Goal: Task Accomplishment & Management: Use online tool/utility

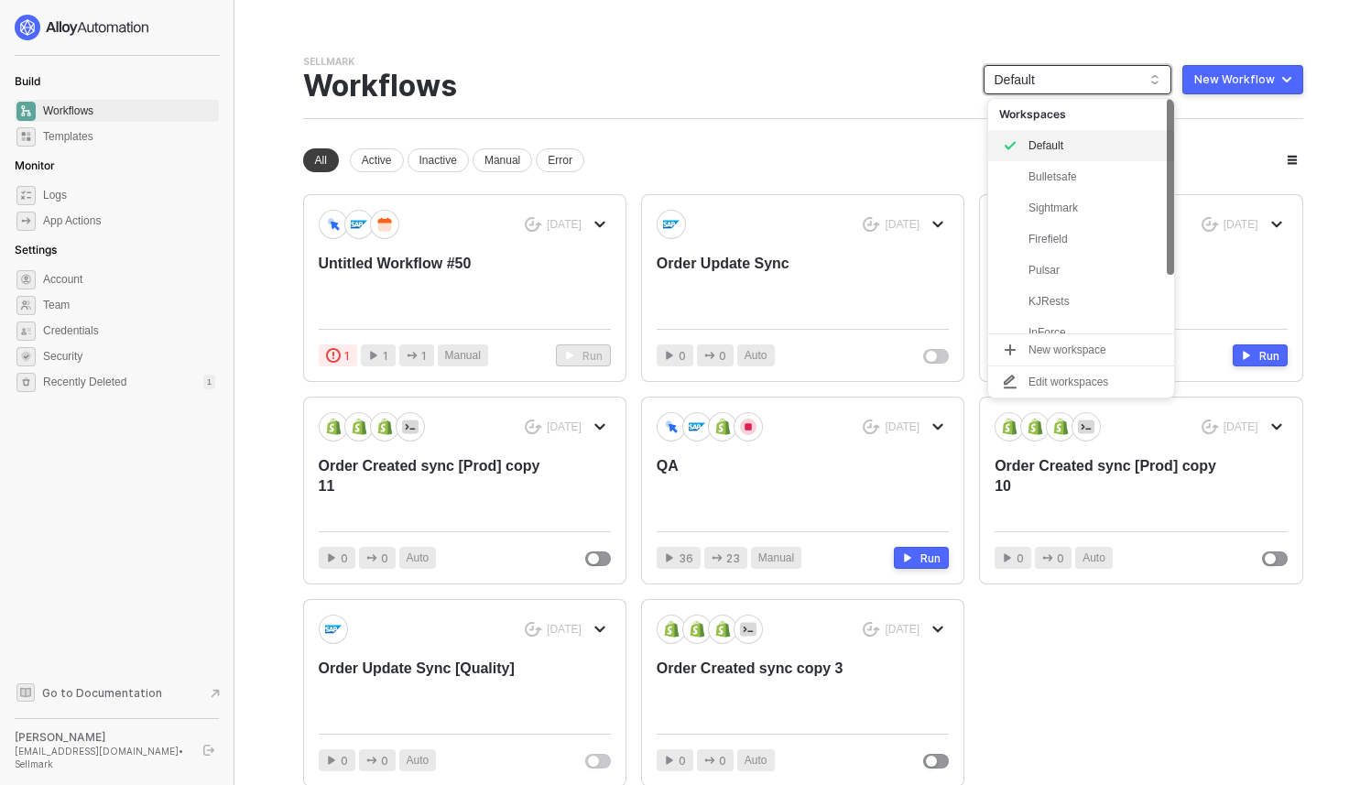
click at [1070, 75] on span "Default" at bounding box center [1078, 79] width 166 height 27
click at [1097, 215] on div "Sightmark" at bounding box center [1096, 208] width 135 height 22
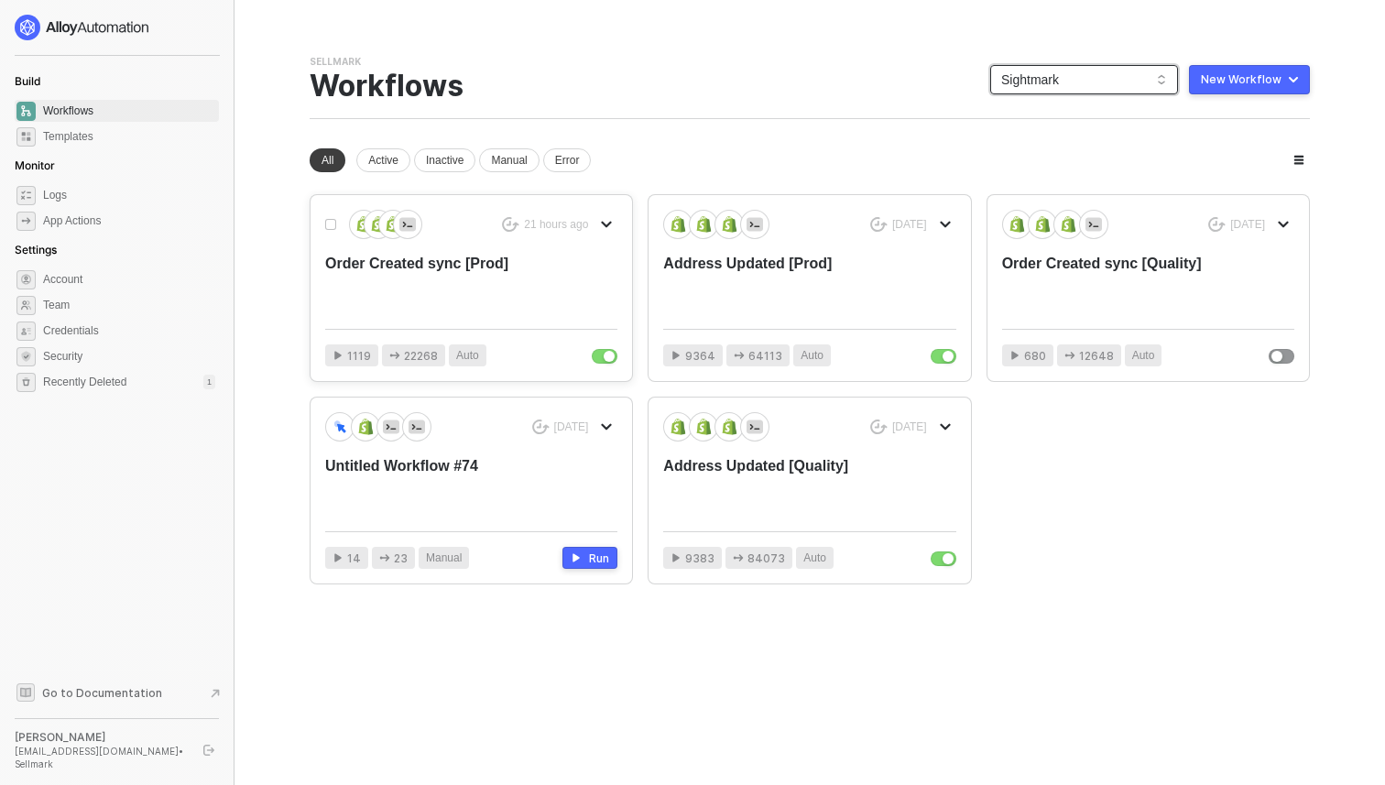
click at [566, 302] on div "21 hours ago Order Created sync [Prod]" at bounding box center [471, 262] width 292 height 104
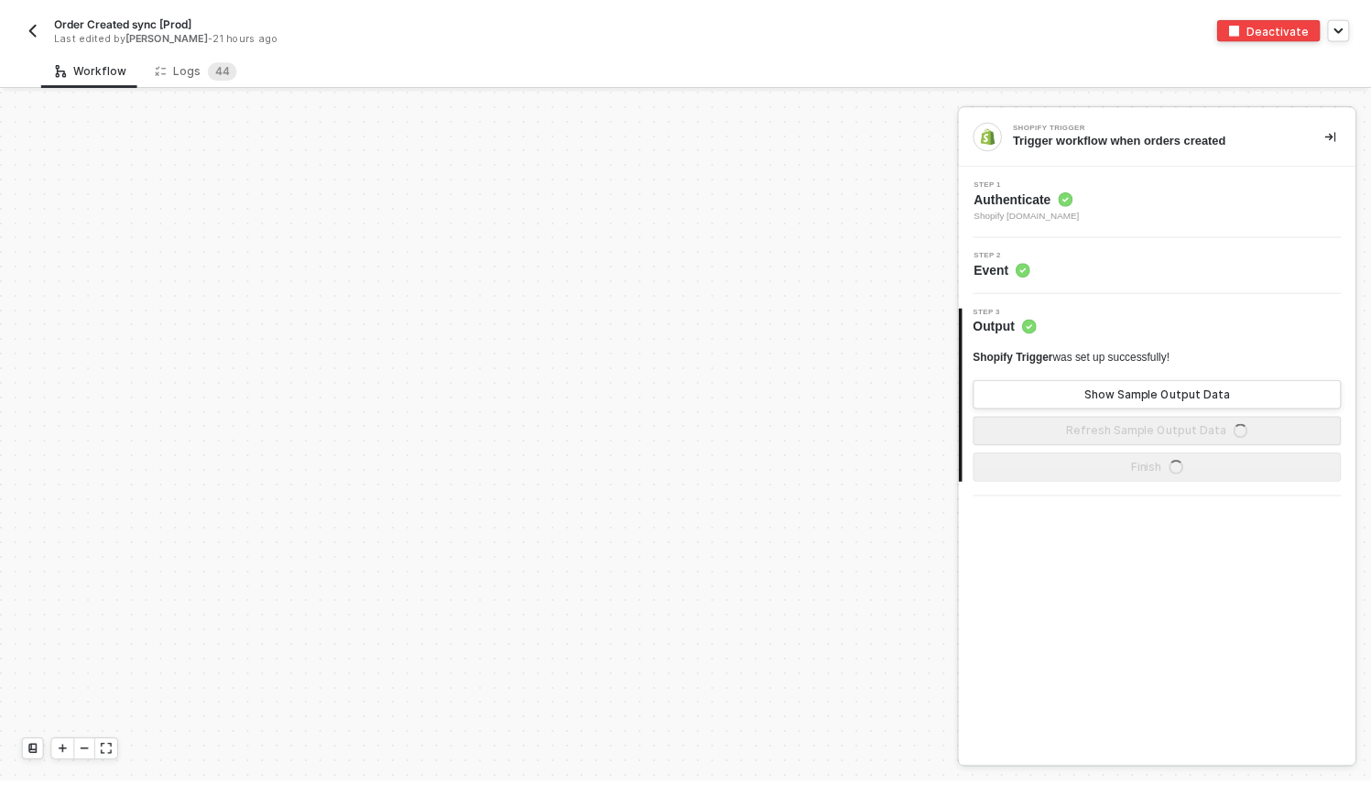
scroll to position [6177, 0]
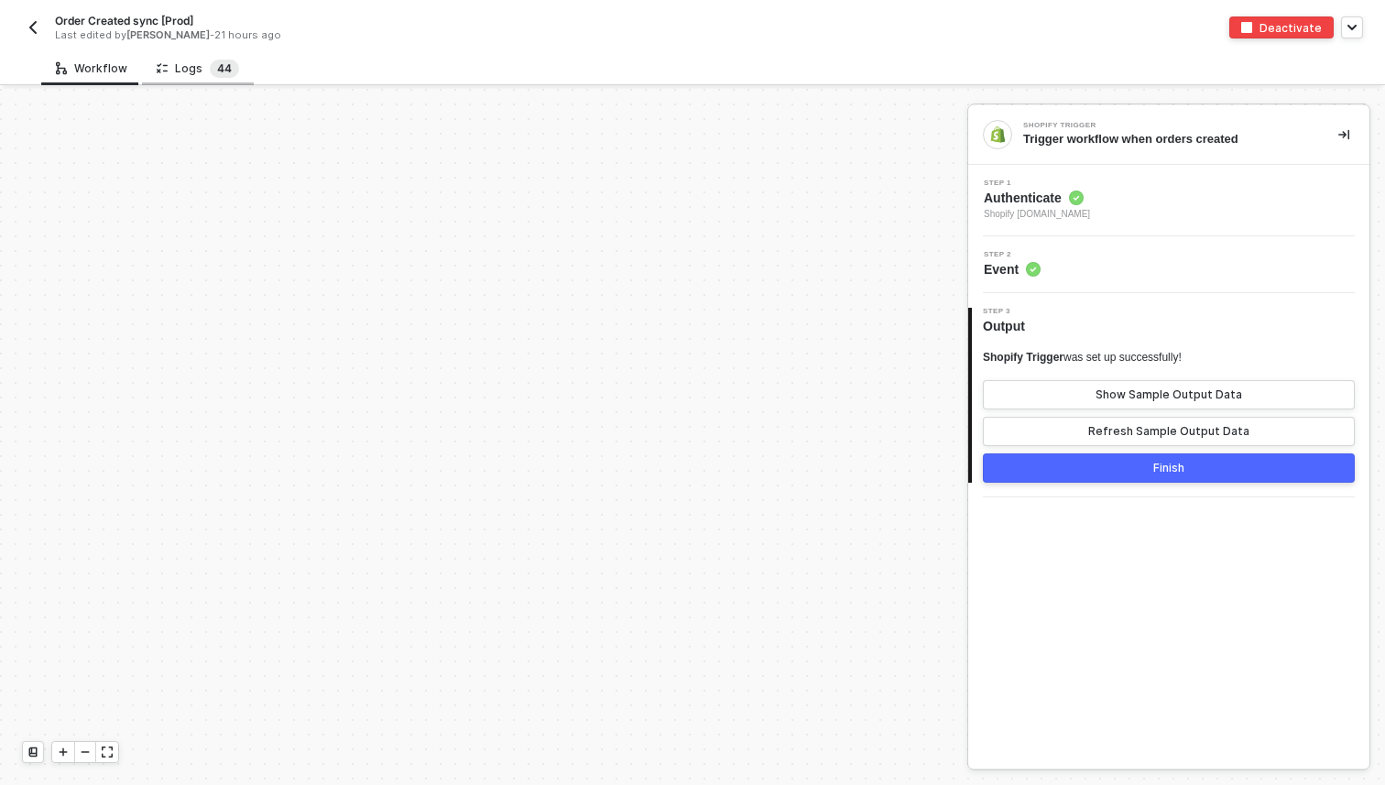
click at [217, 67] on span "4" at bounding box center [220, 68] width 7 height 14
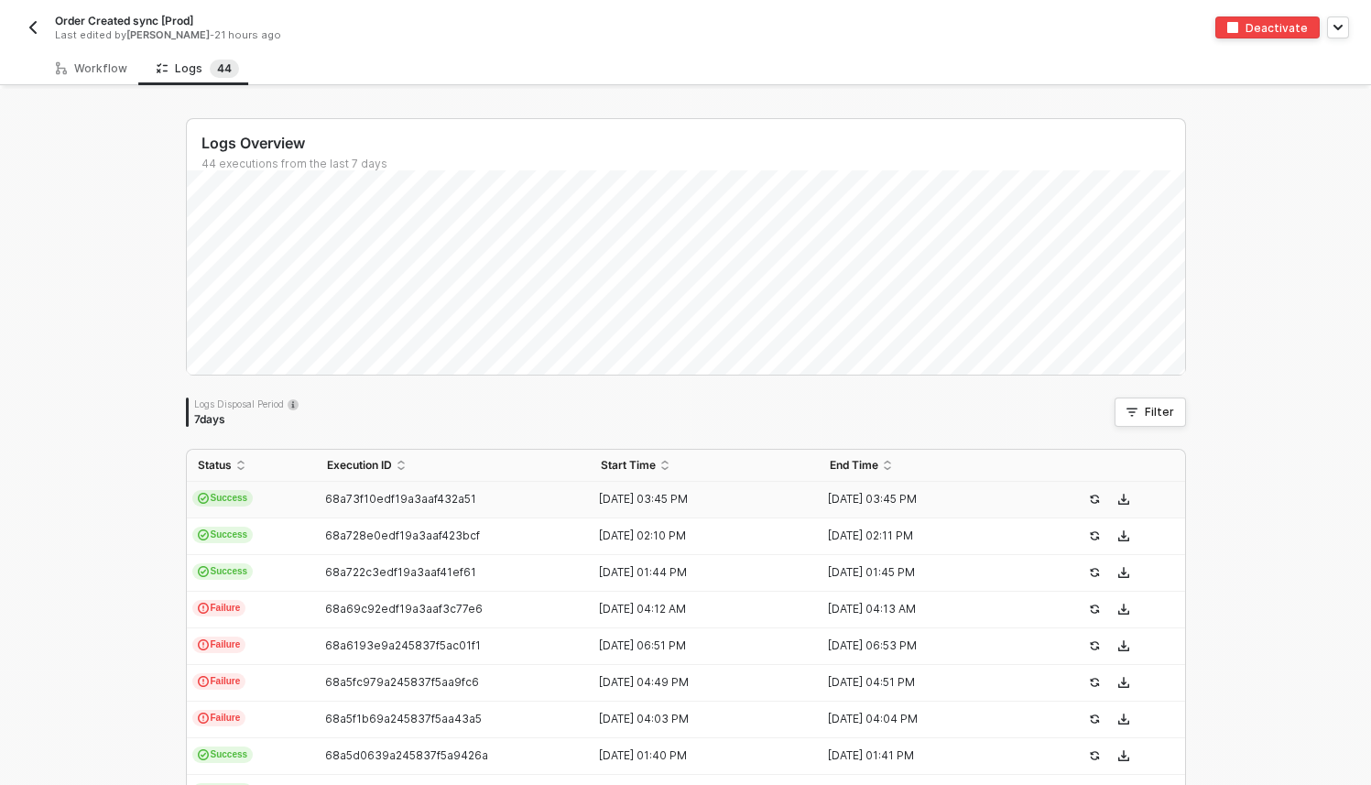
click at [489, 509] on td "68a73f10edf19a3aaf432a51" at bounding box center [453, 500] width 275 height 37
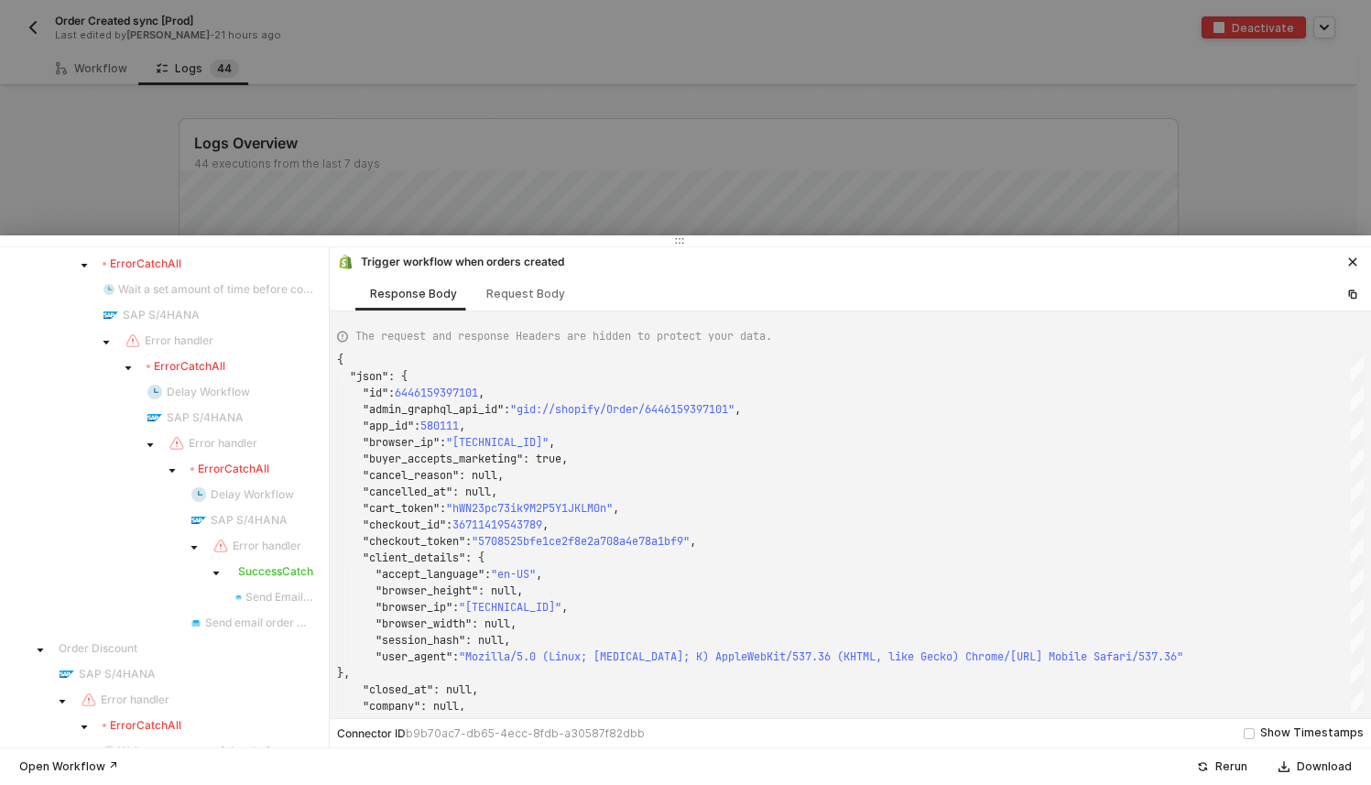
scroll to position [644, 0]
click at [468, 159] on div at bounding box center [685, 392] width 1371 height 785
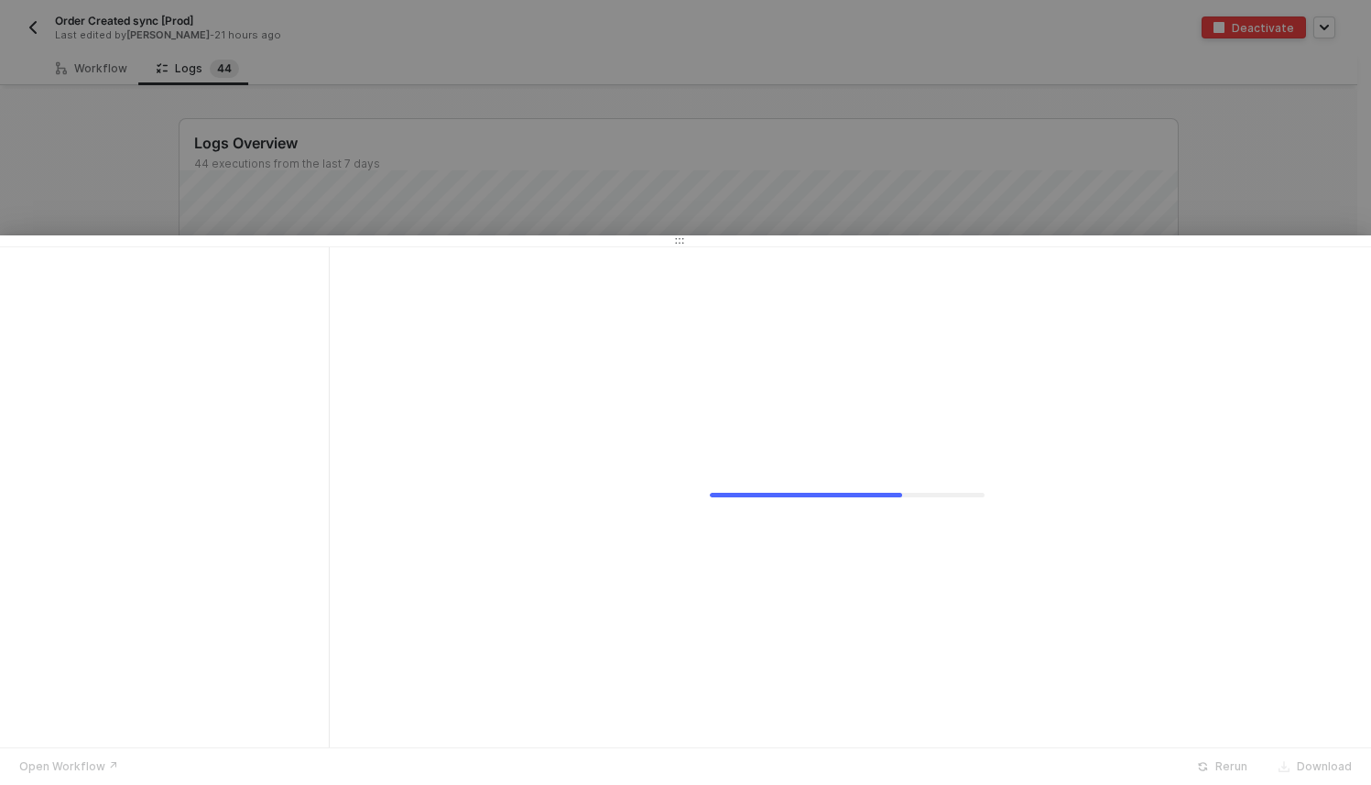
scroll to position [0, 0]
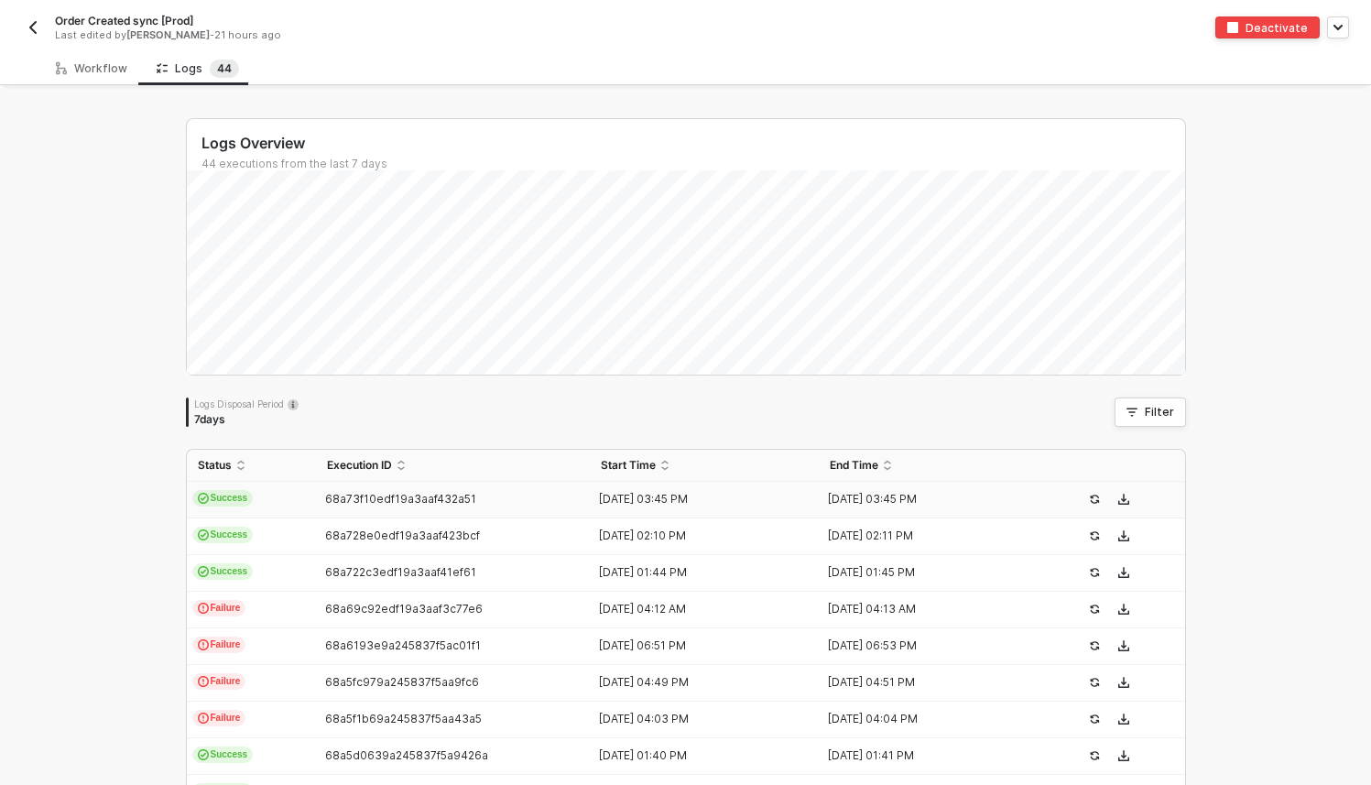
click at [38, 21] on img "button" at bounding box center [33, 27] width 15 height 15
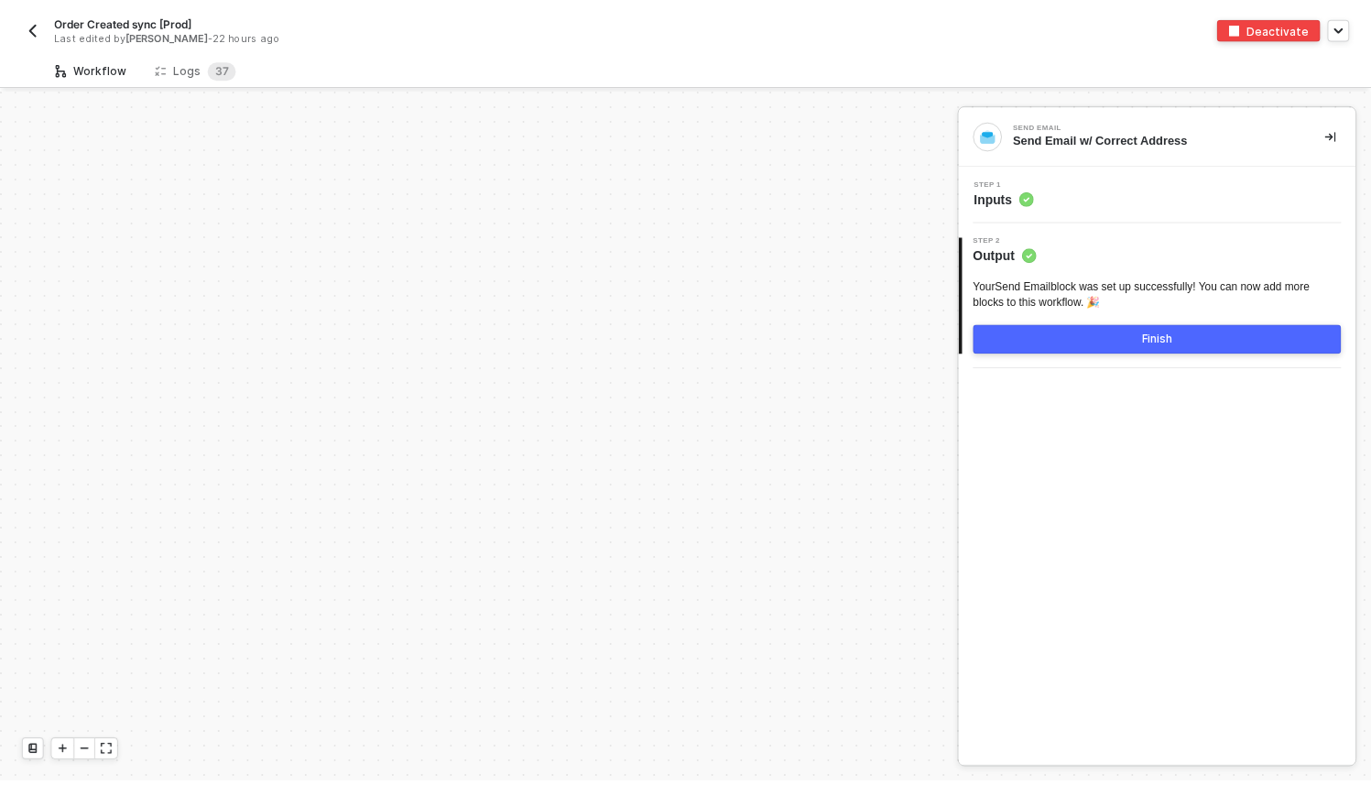
scroll to position [6177, 0]
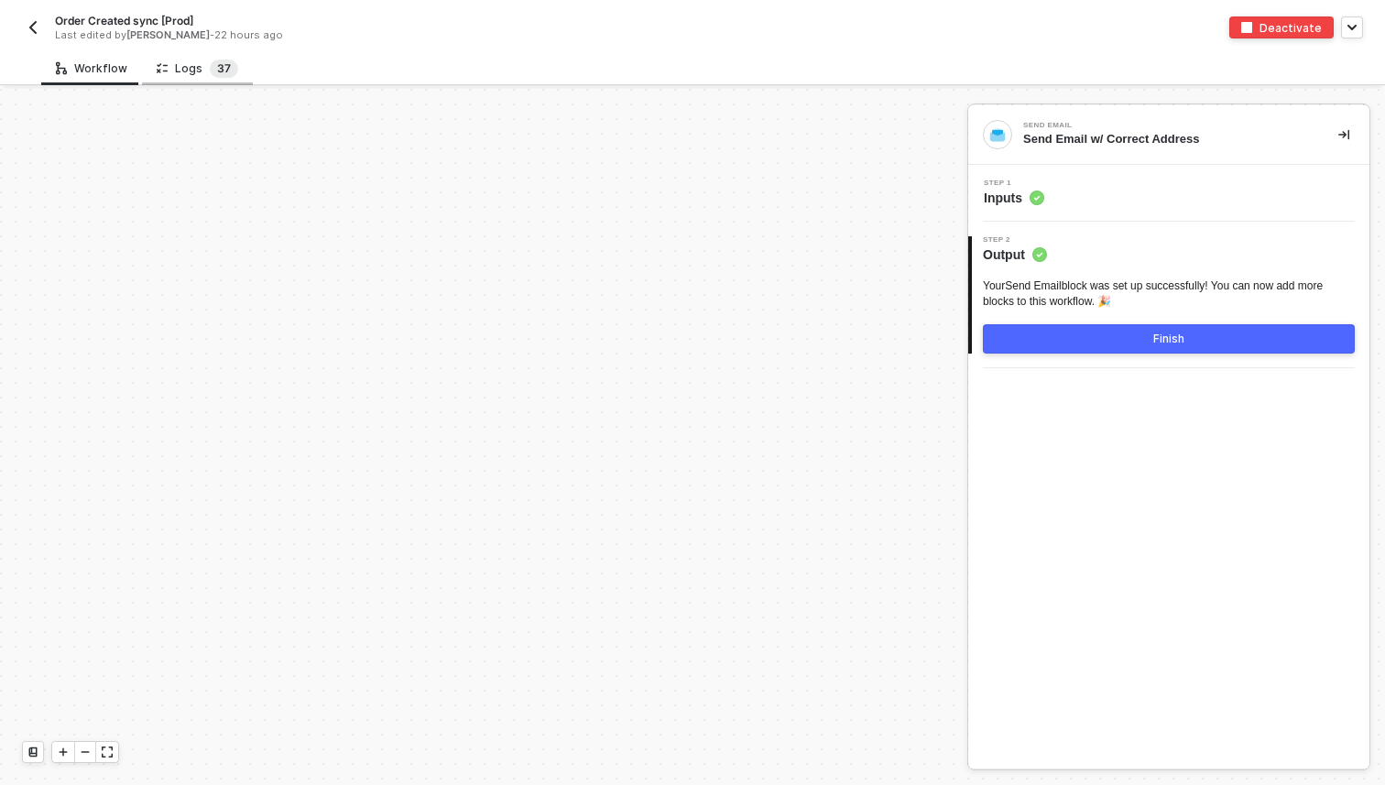
click at [210, 68] on sup "3 7" at bounding box center [224, 69] width 28 height 18
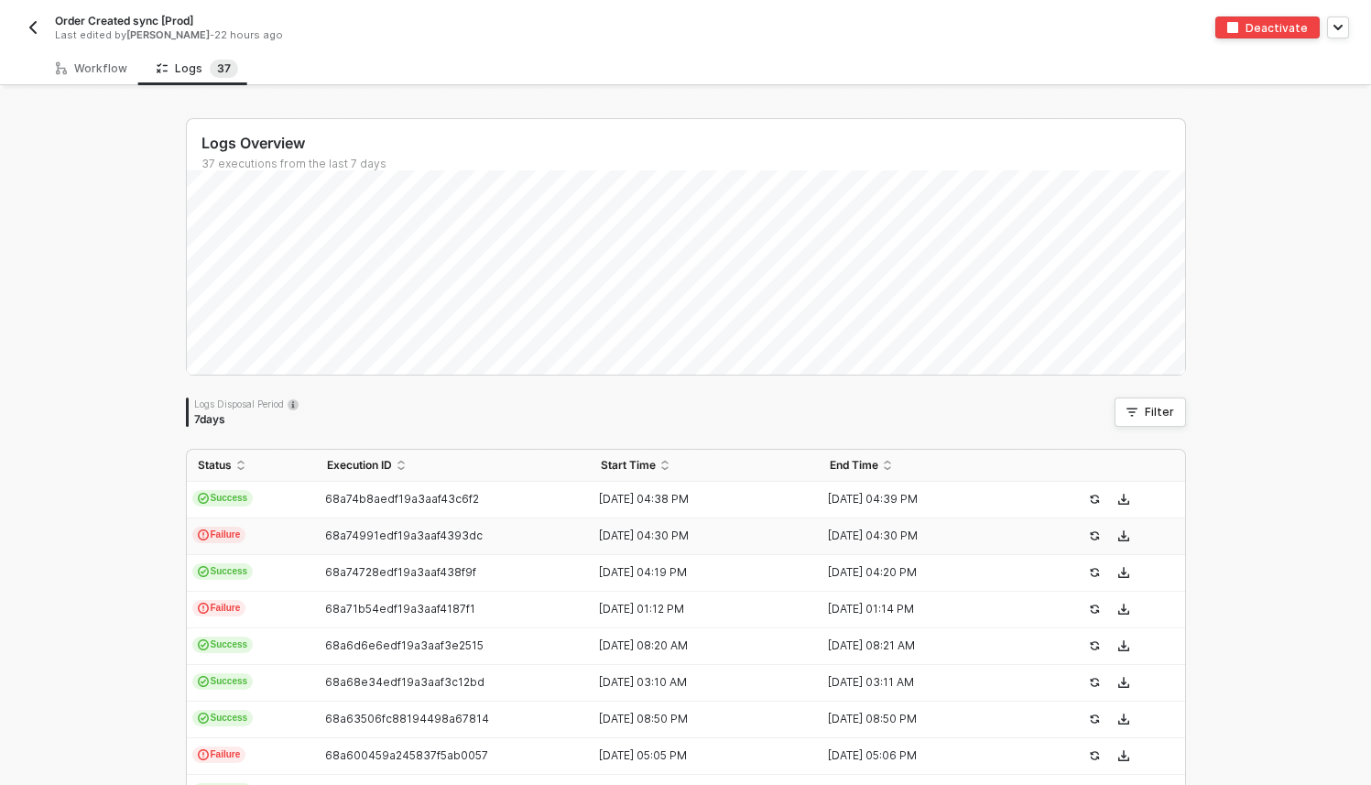
click at [388, 546] on td "68a74991edf19a3aaf4393dc" at bounding box center [453, 536] width 275 height 37
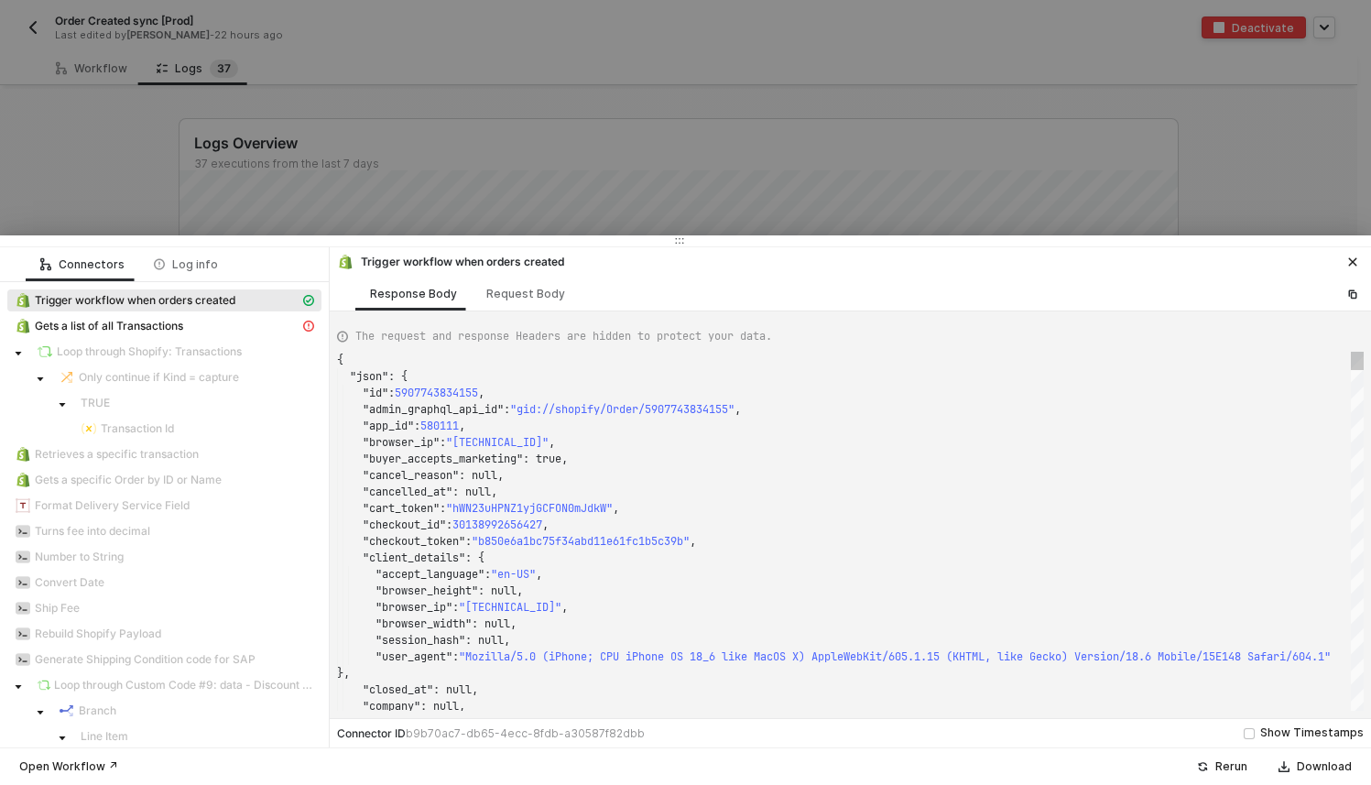
scroll to position [165, 0]
click at [253, 324] on div "Gets a list of all Transactions" at bounding box center [157, 326] width 285 height 16
type textarea "{ "message": "Cannot create property 'status' on string '{\"message\":\"\",\"na…"
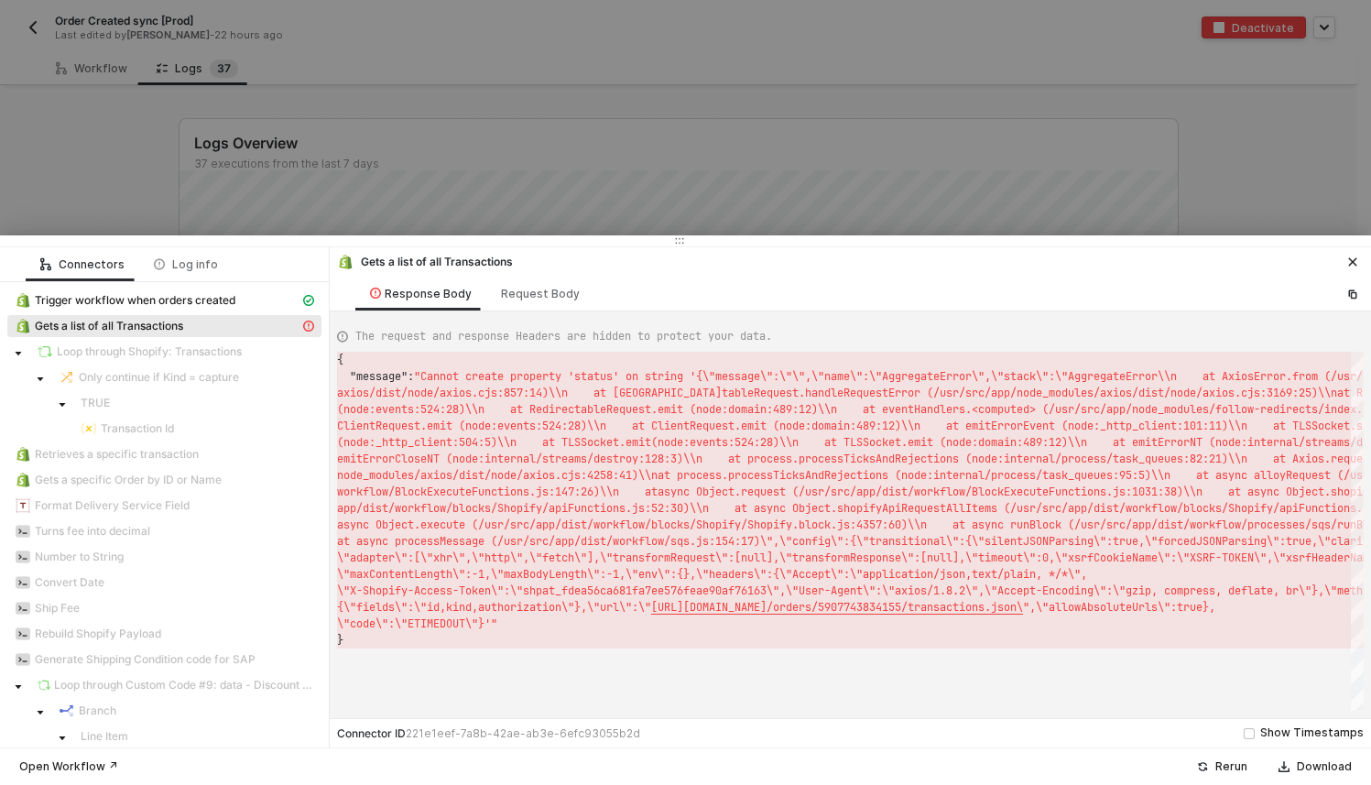
click at [448, 99] on div at bounding box center [685, 392] width 1371 height 785
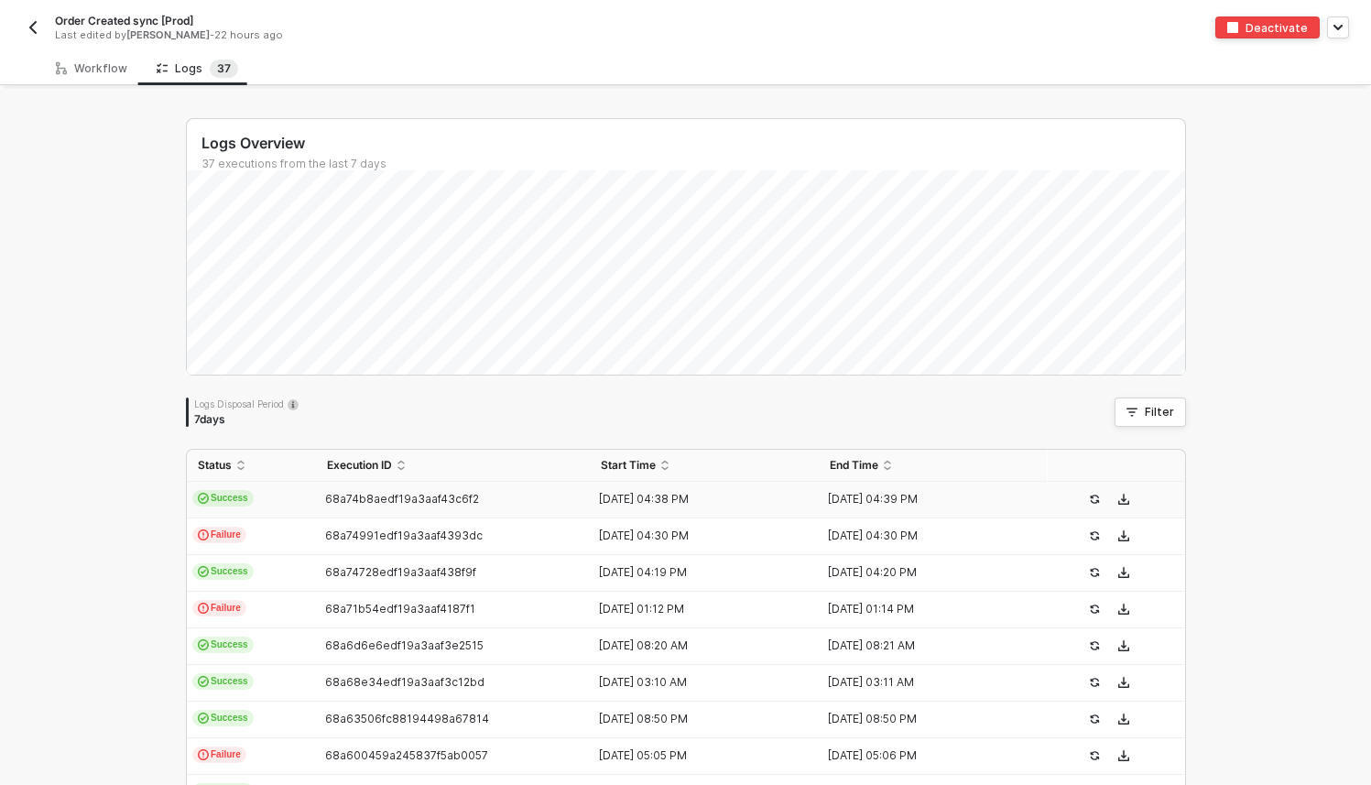
click at [247, 494] on td "Success" at bounding box center [251, 500] width 129 height 37
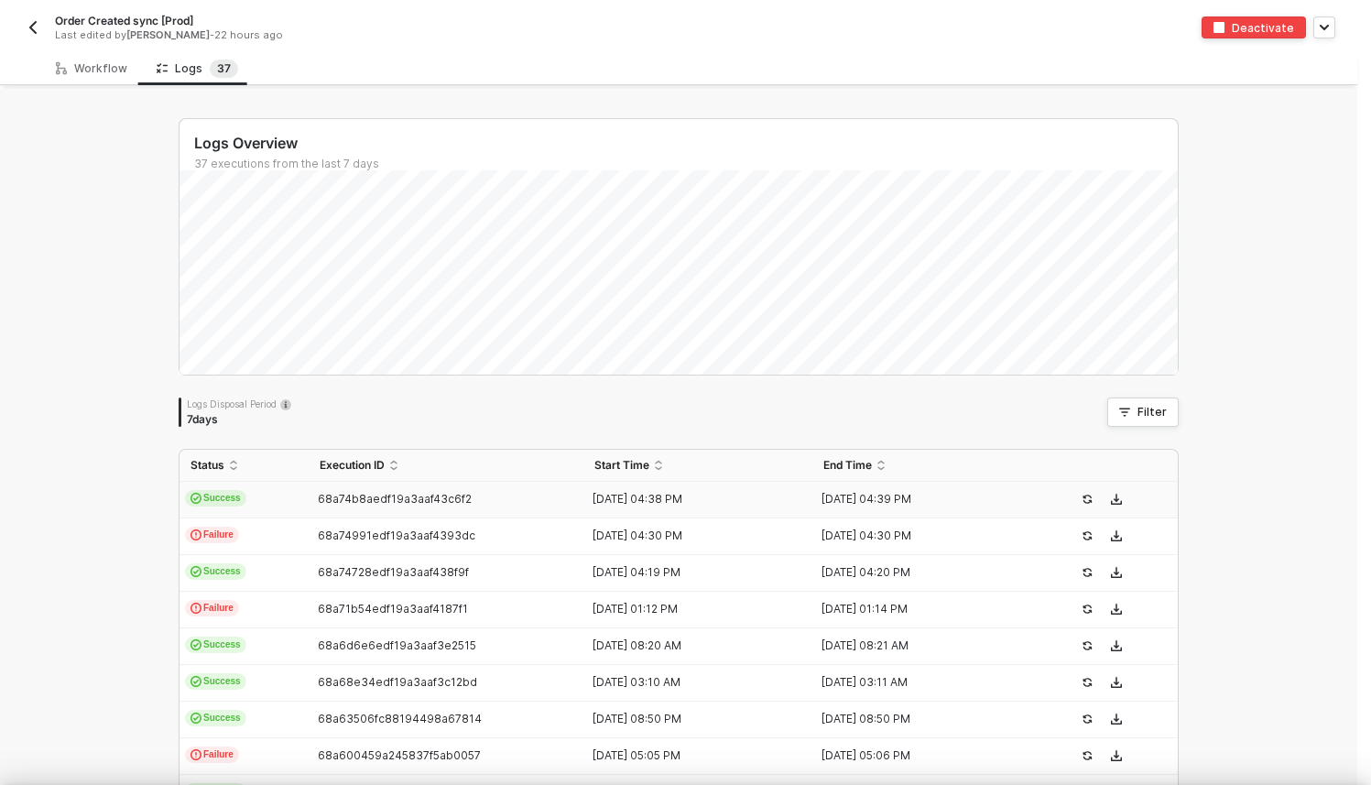
scroll to position [165, 0]
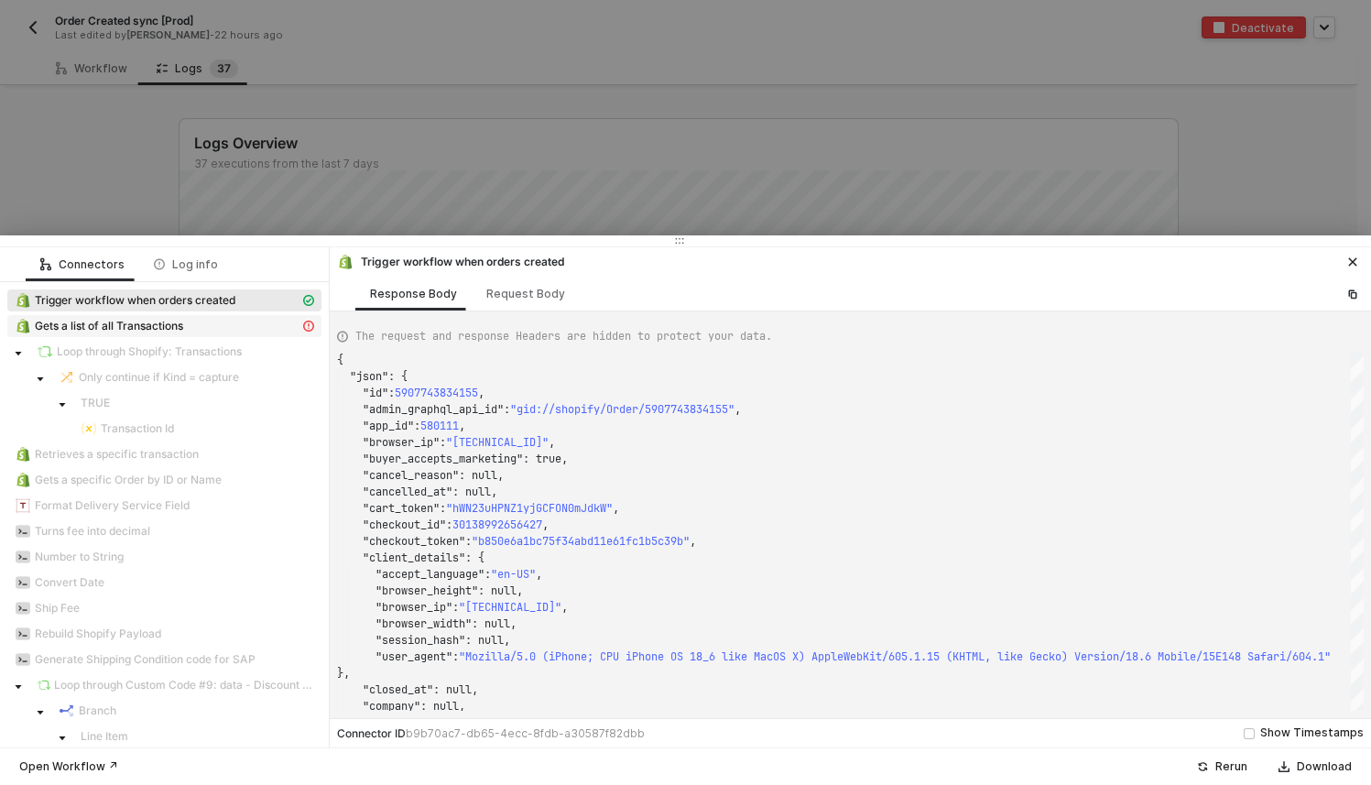
click at [202, 330] on div "Gets a list of all Transactions" at bounding box center [157, 326] width 285 height 16
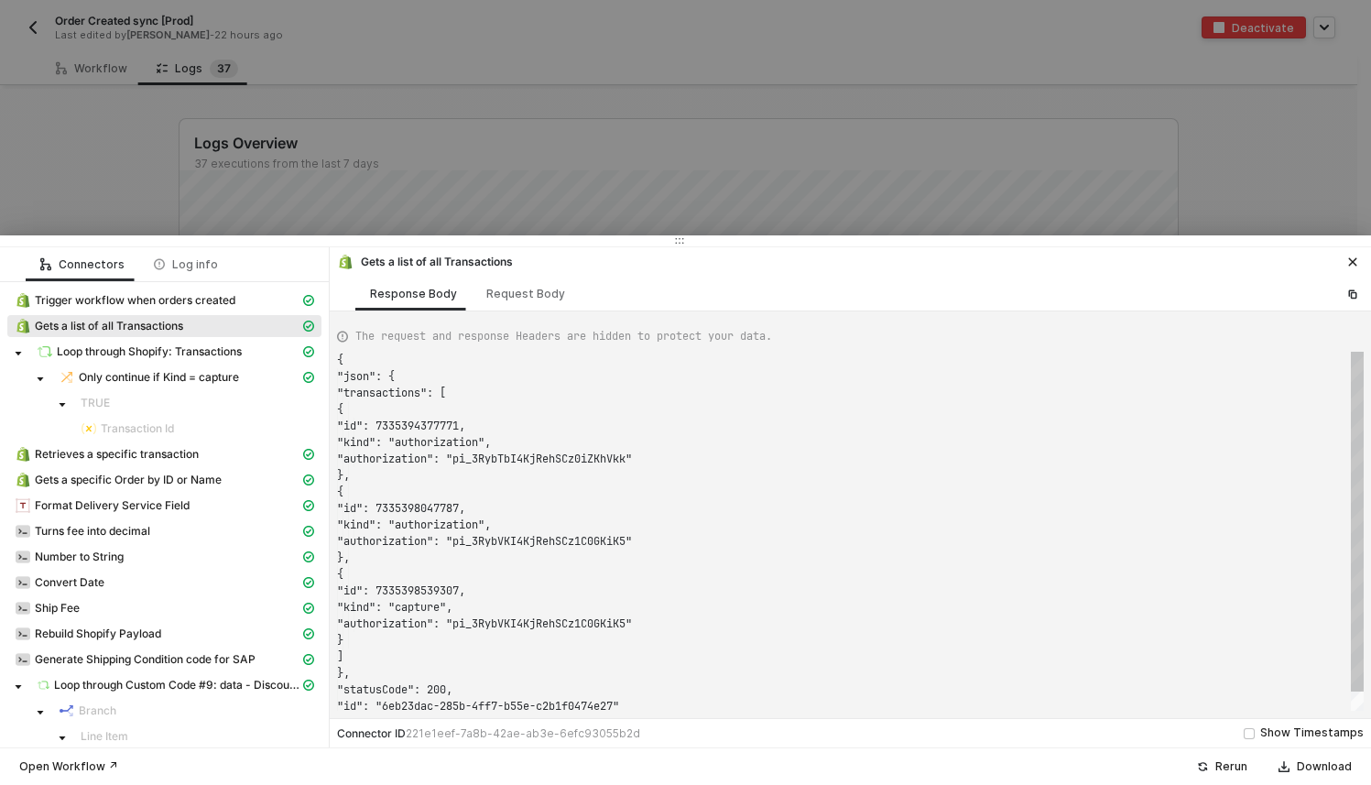
type textarea "{ "json": { "transactions": [ { "id": 7335394377771, "kind": "authorization", "…"
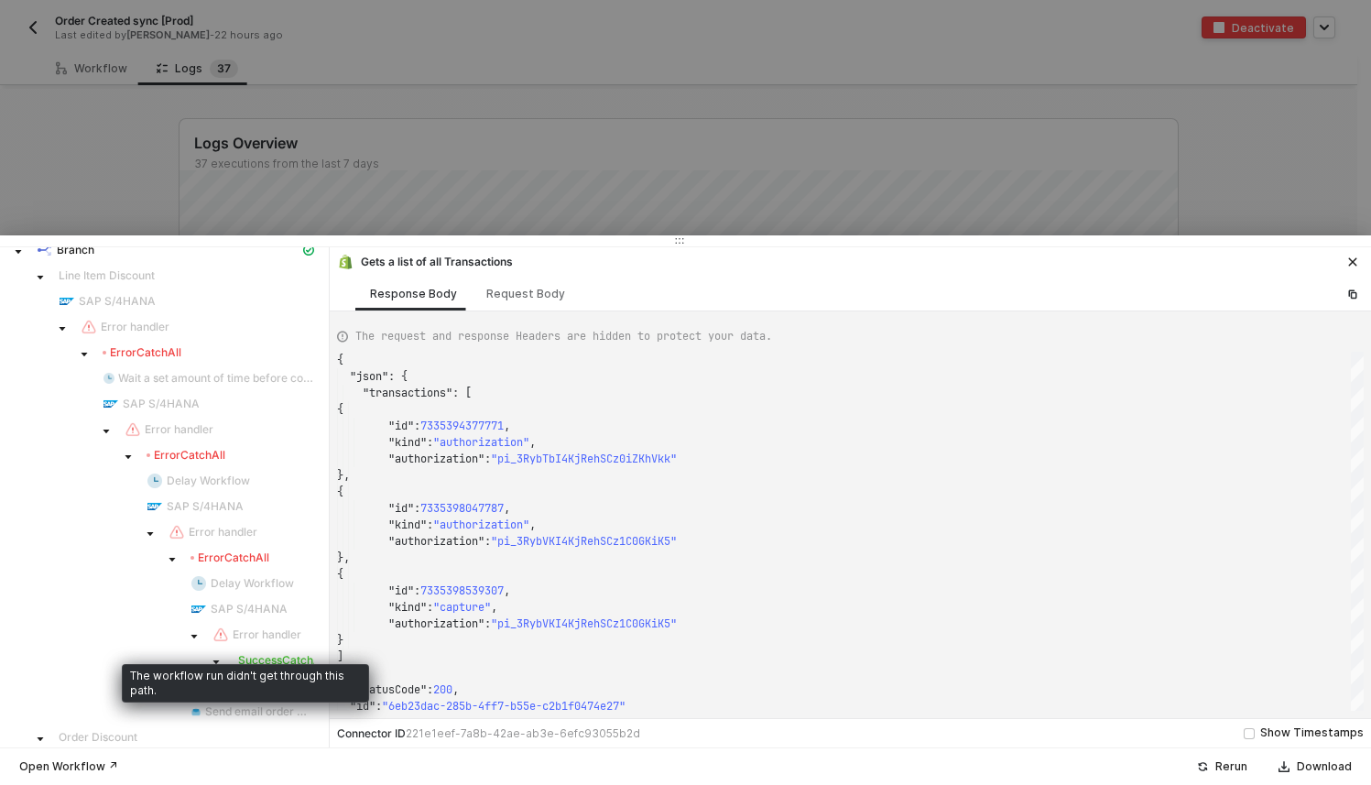
scroll to position [0, 0]
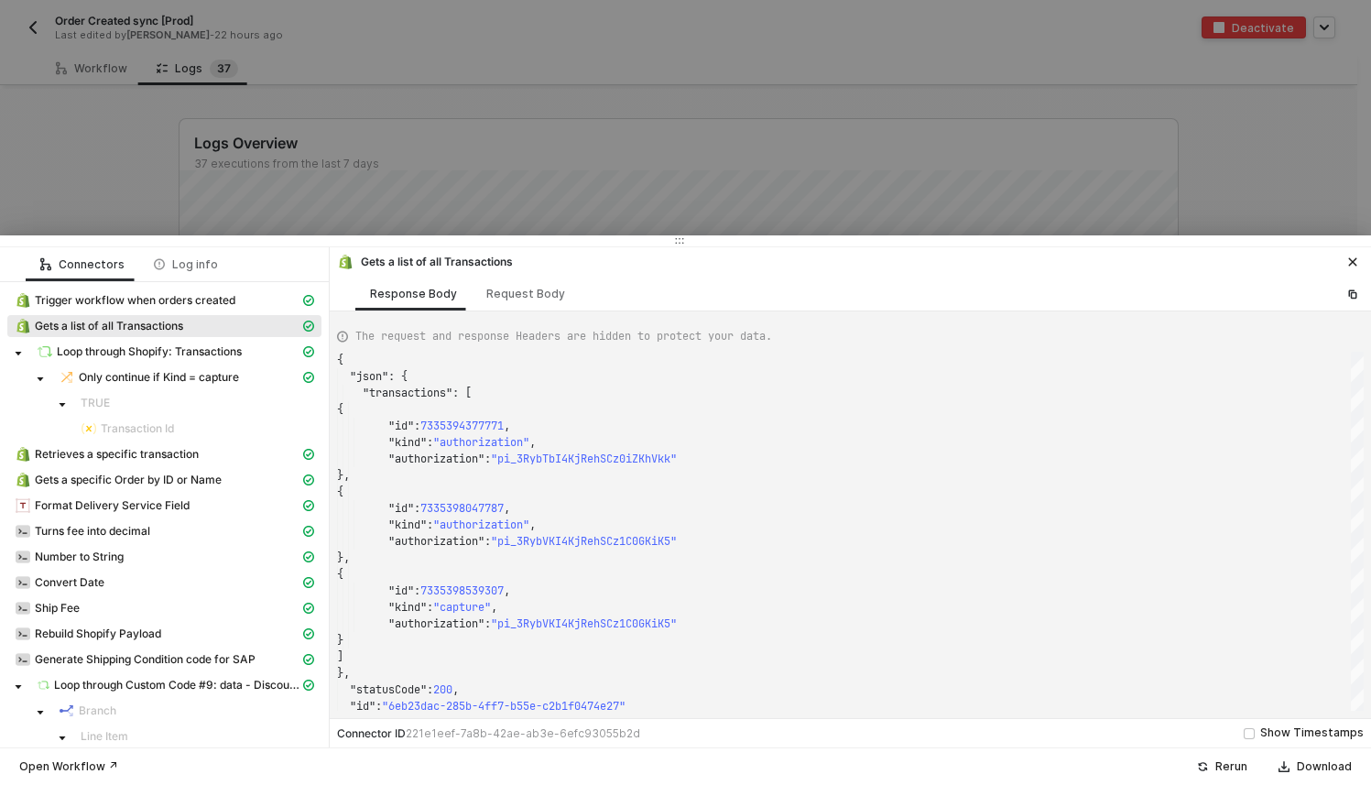
click at [338, 196] on div at bounding box center [685, 392] width 1371 height 785
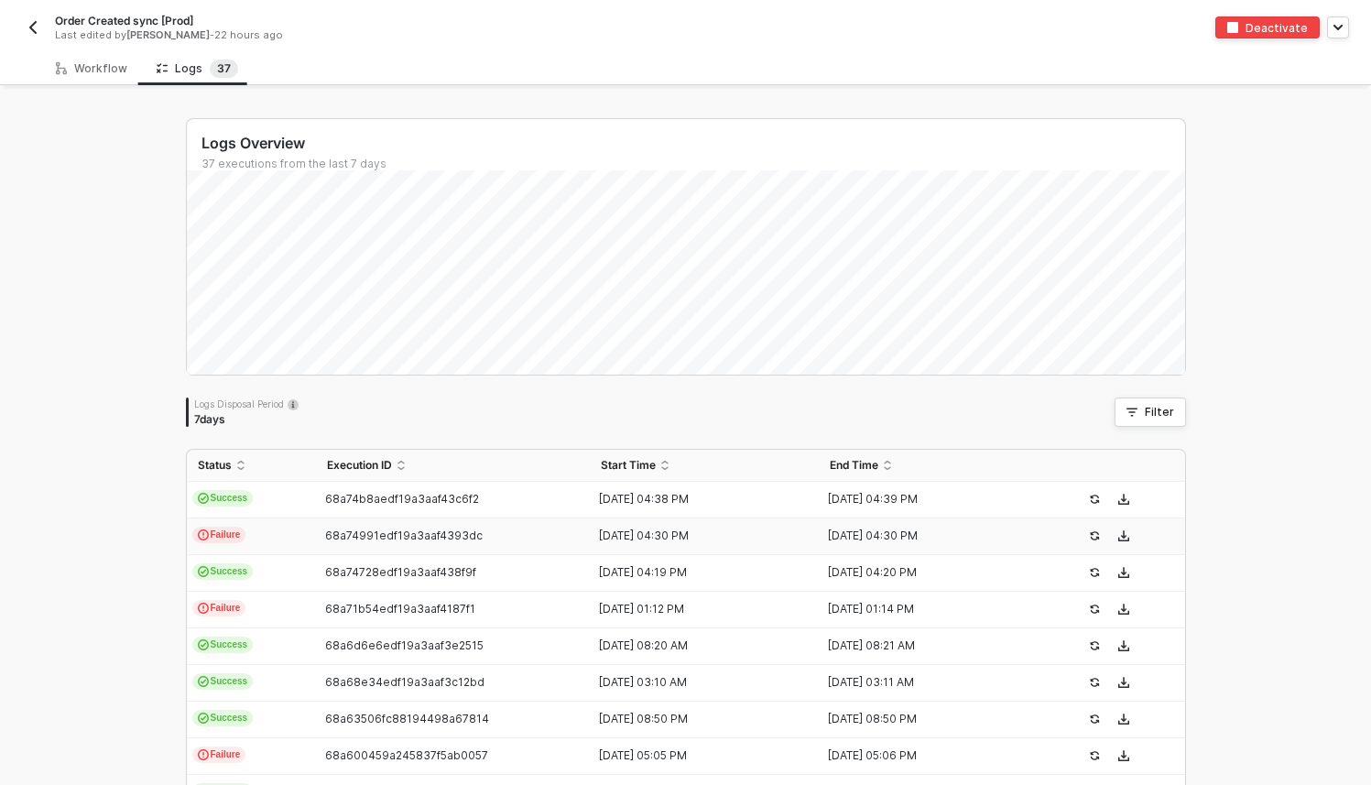
click at [276, 550] on td "Failure" at bounding box center [251, 536] width 129 height 37
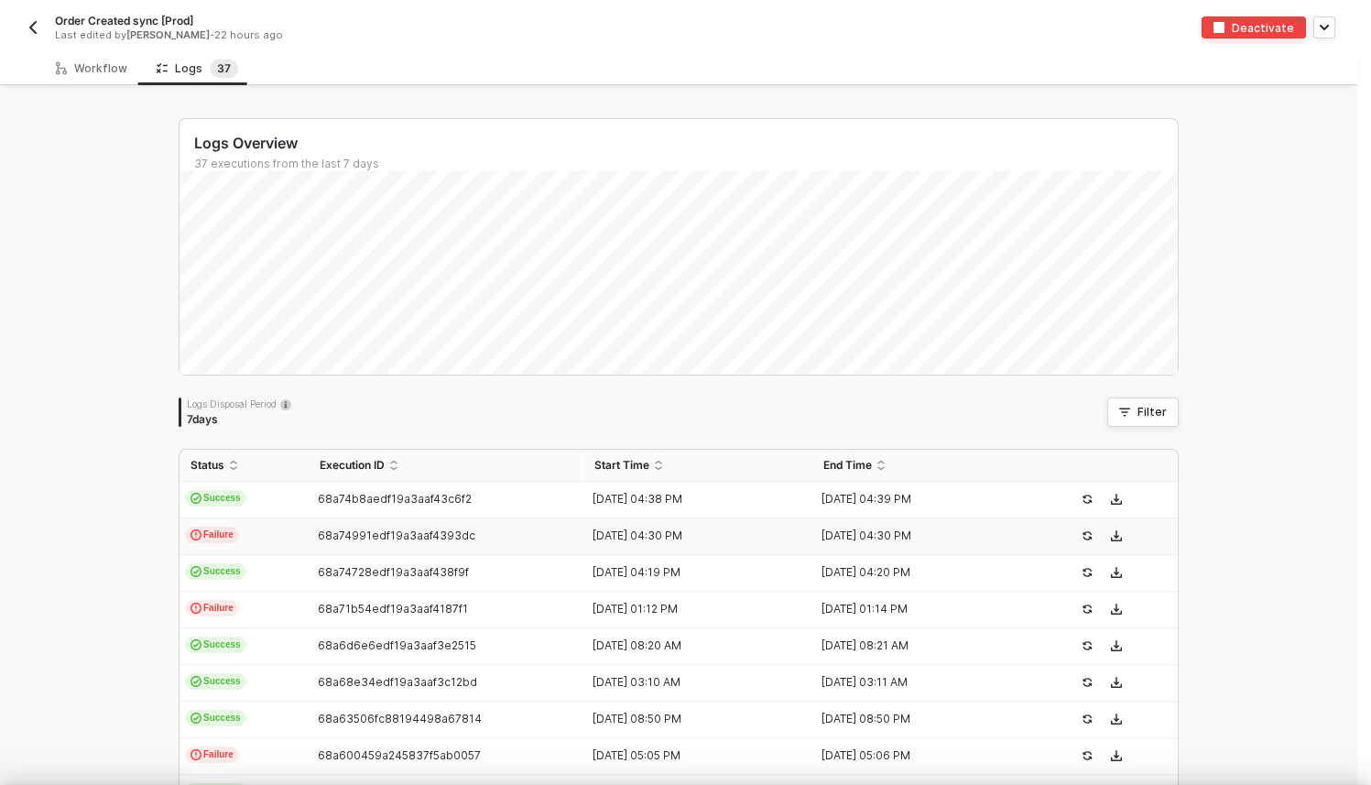
scroll to position [165, 0]
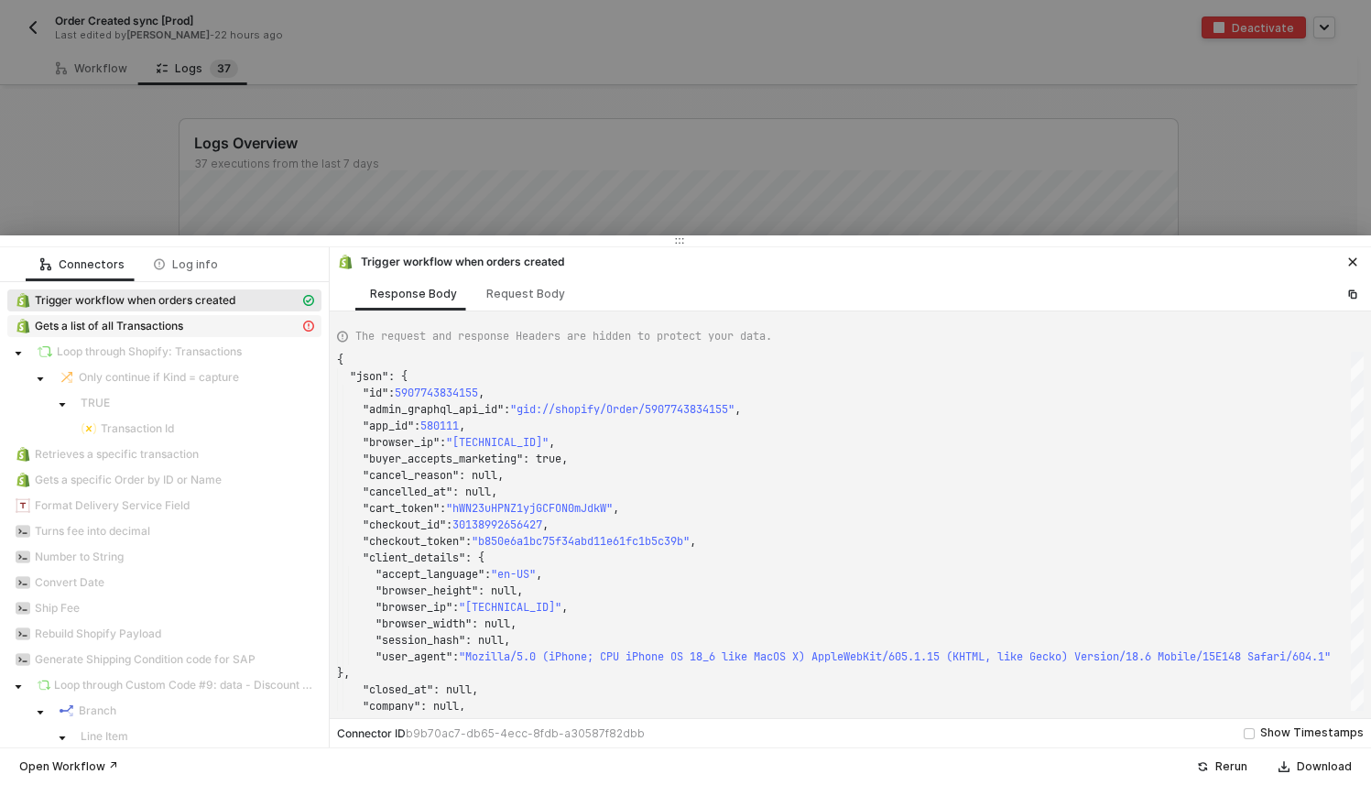
click at [202, 316] on span "Gets a list of all Transactions" at bounding box center [164, 326] width 314 height 22
type textarea "{ "message": "Cannot create property 'status' on string '{\"message\":\"\",\"na…"
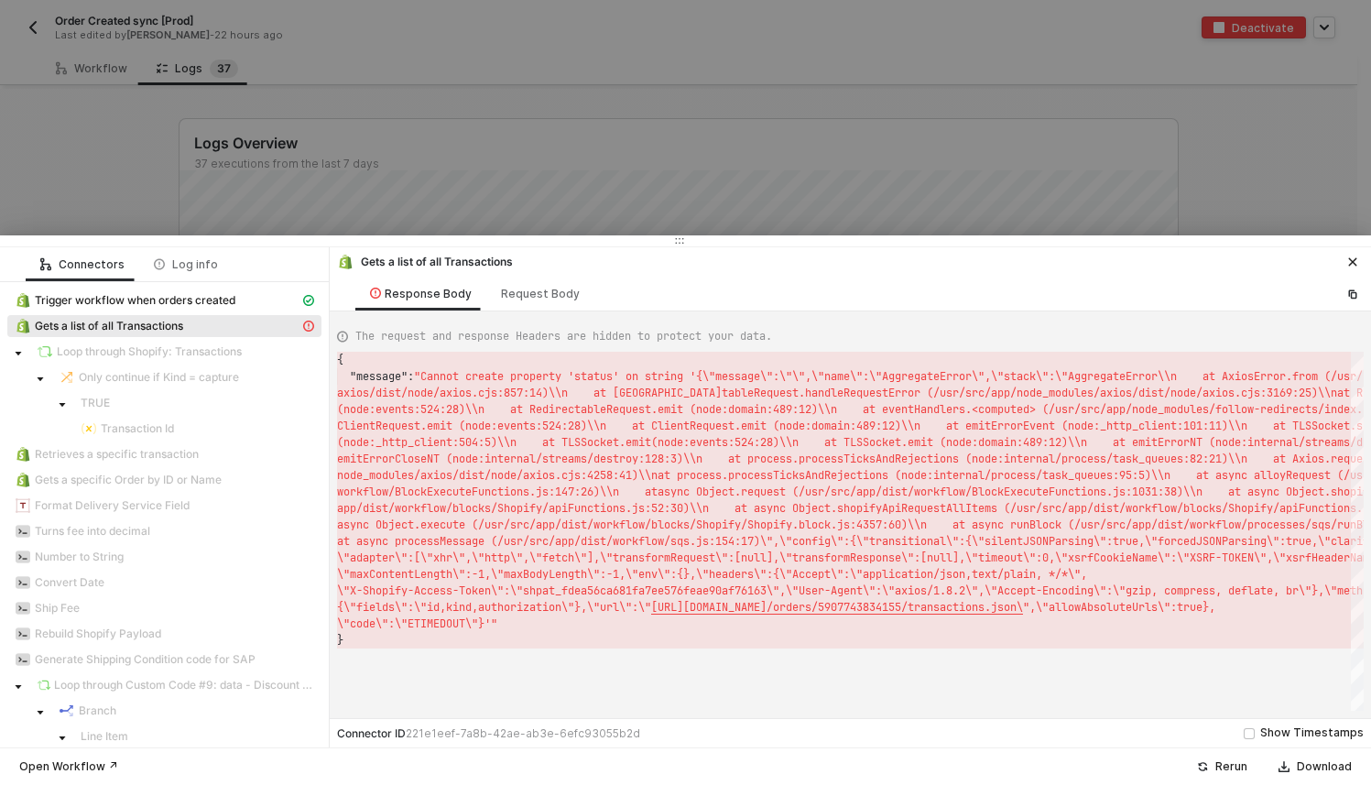
click at [478, 196] on div at bounding box center [685, 392] width 1371 height 785
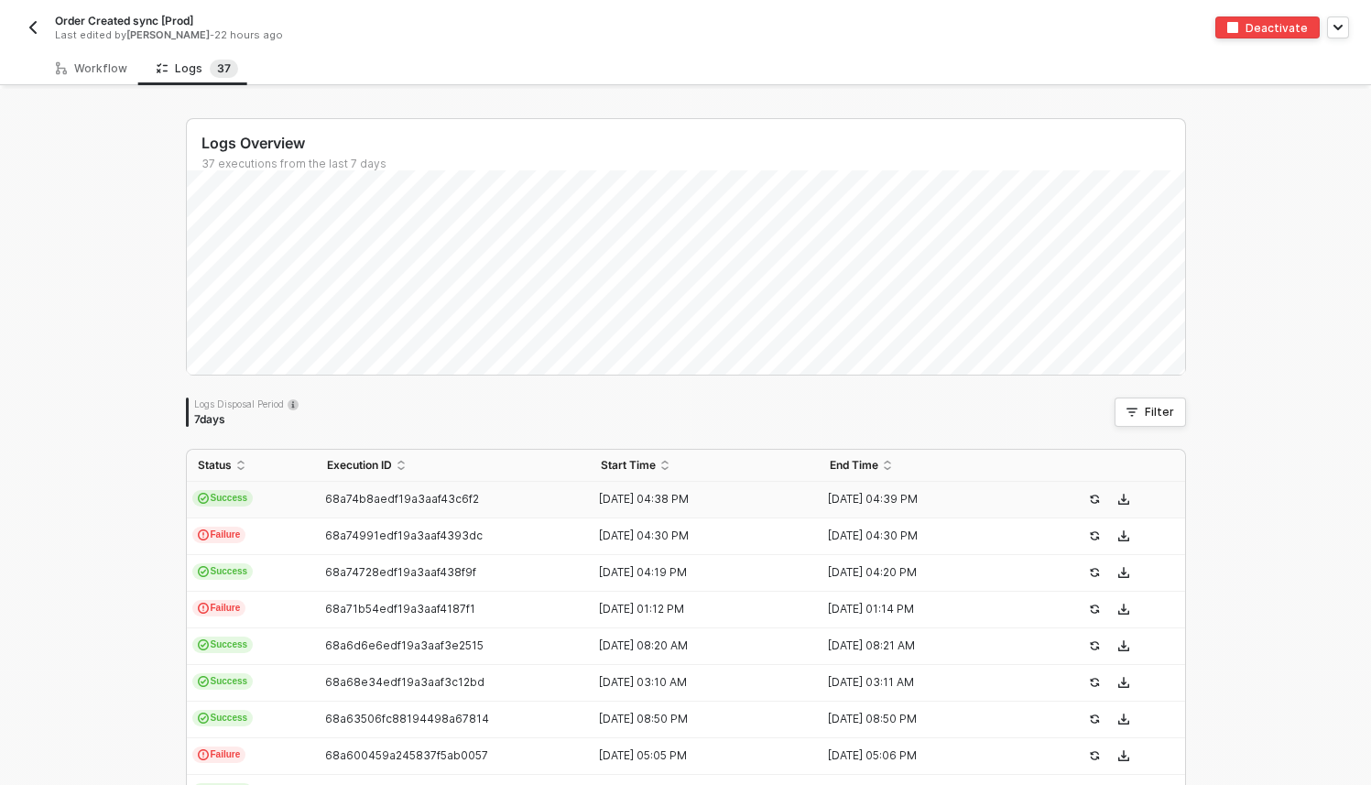
click at [361, 507] on td "68a74b8aedf19a3aaf43c6f2" at bounding box center [453, 500] width 275 height 37
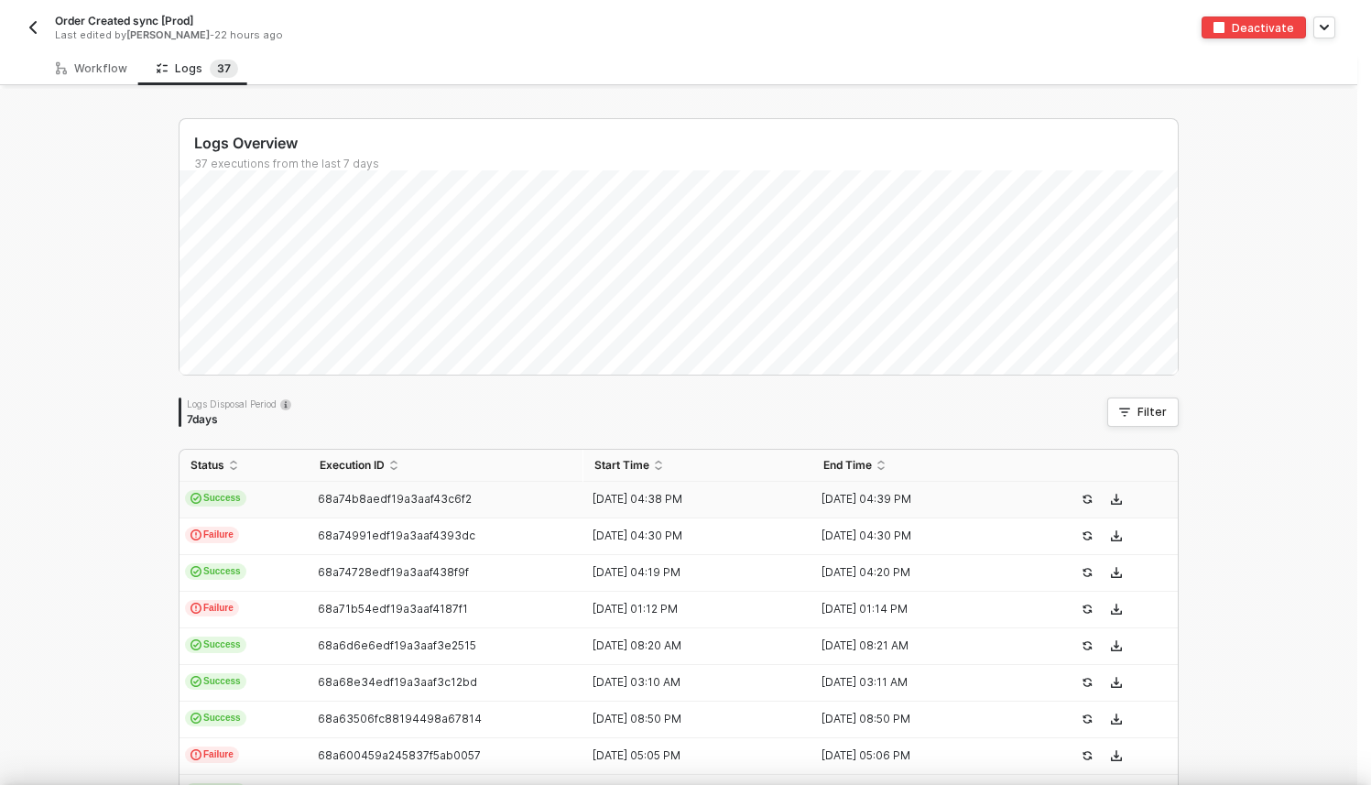
scroll to position [165, 0]
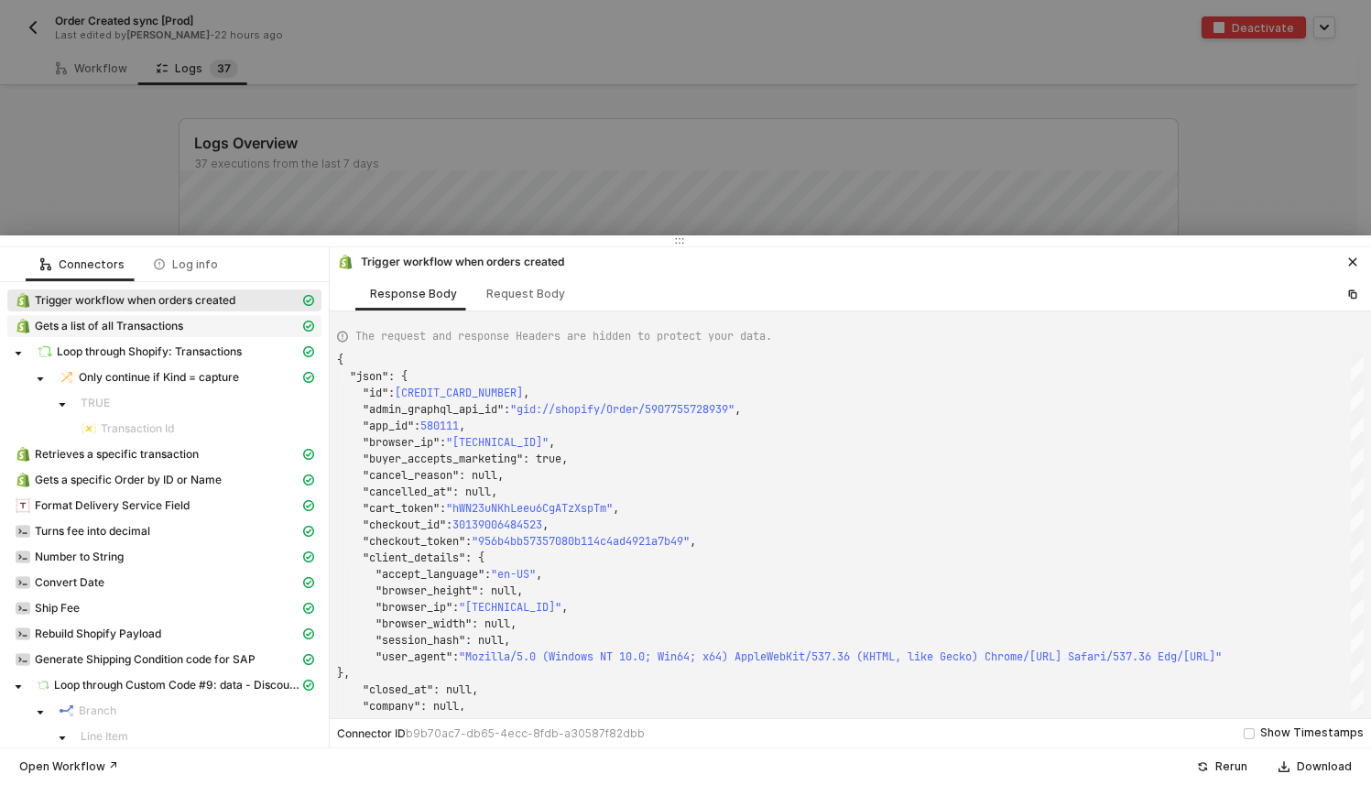
click at [250, 318] on div "Gets a list of all Transactions" at bounding box center [157, 326] width 285 height 16
type textarea "{ "json": { "transactions": [ { "id": 7335394377771, "kind": "authorization", "…"
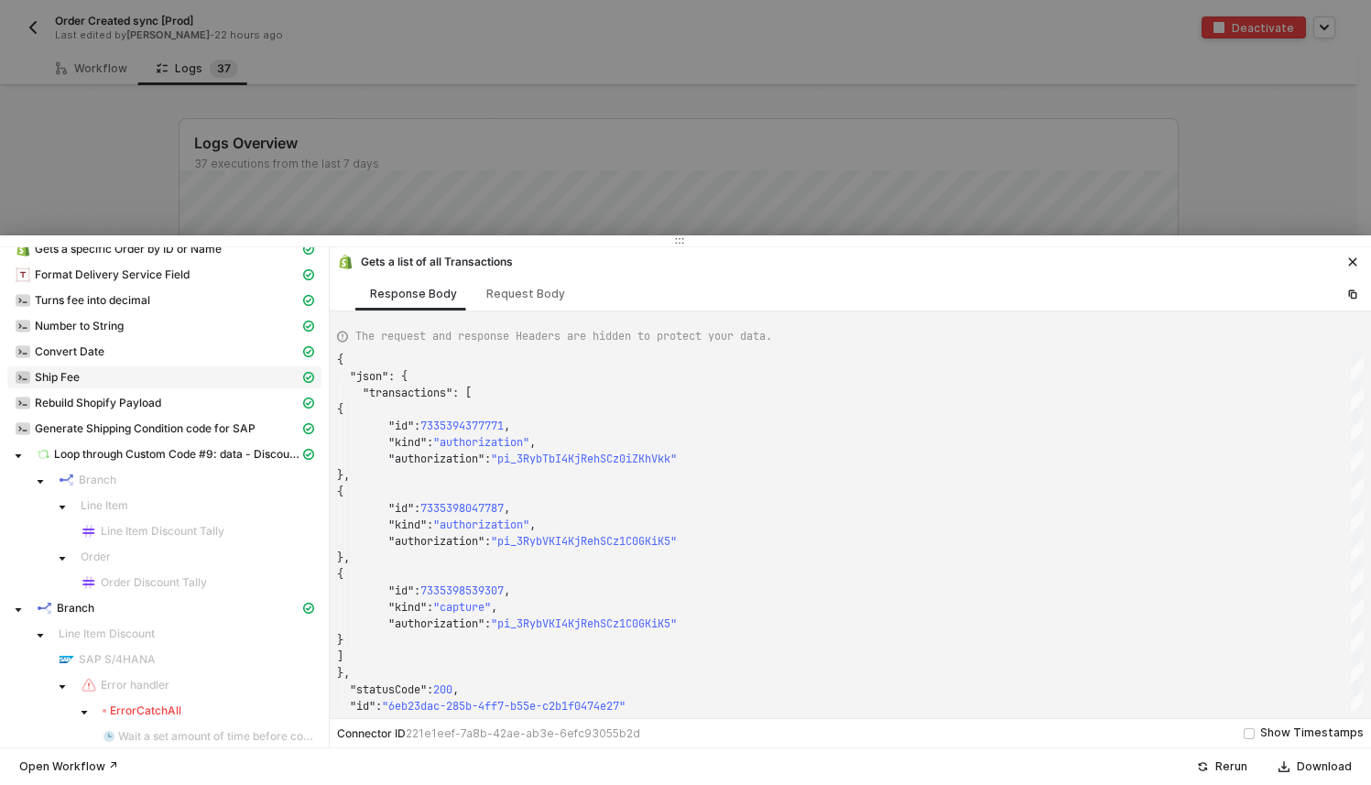
scroll to position [0, 0]
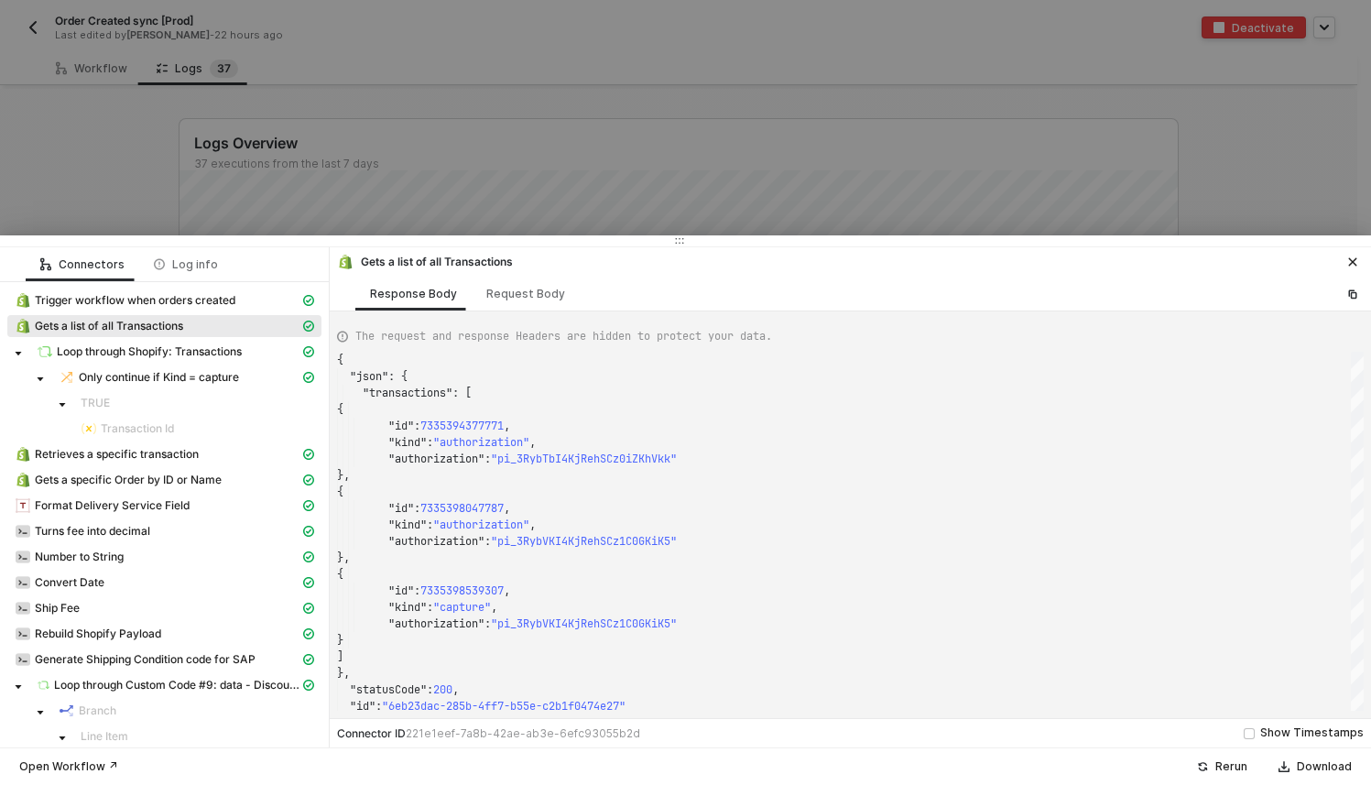
click at [268, 165] on div at bounding box center [685, 392] width 1371 height 785
